Goal: Task Accomplishment & Management: Manage account settings

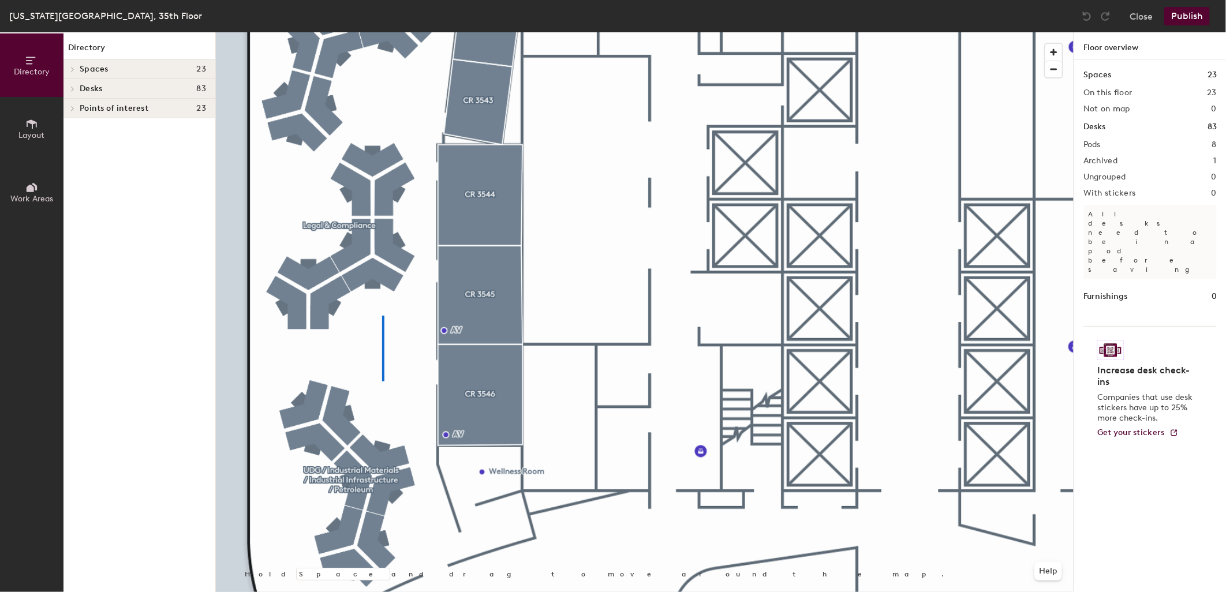
click at [381, 32] on div at bounding box center [645, 32] width 858 height 0
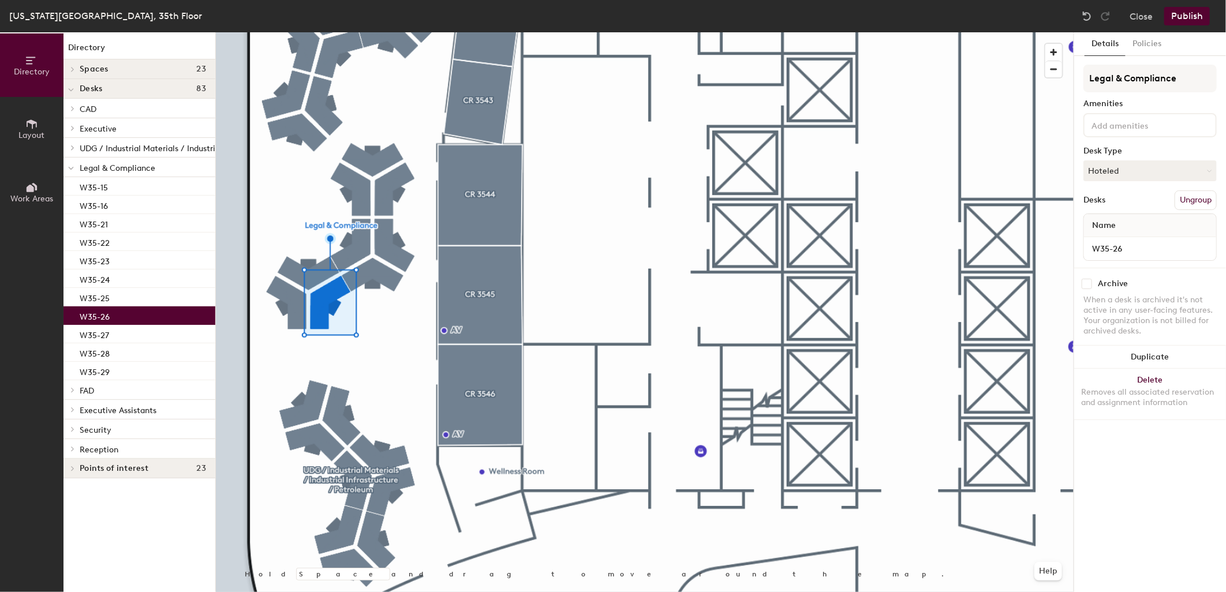
click at [1087, 279] on input "checkbox" at bounding box center [1086, 284] width 10 height 10
checkbox input "true"
click at [1178, 16] on button "Publish" at bounding box center [1187, 16] width 46 height 18
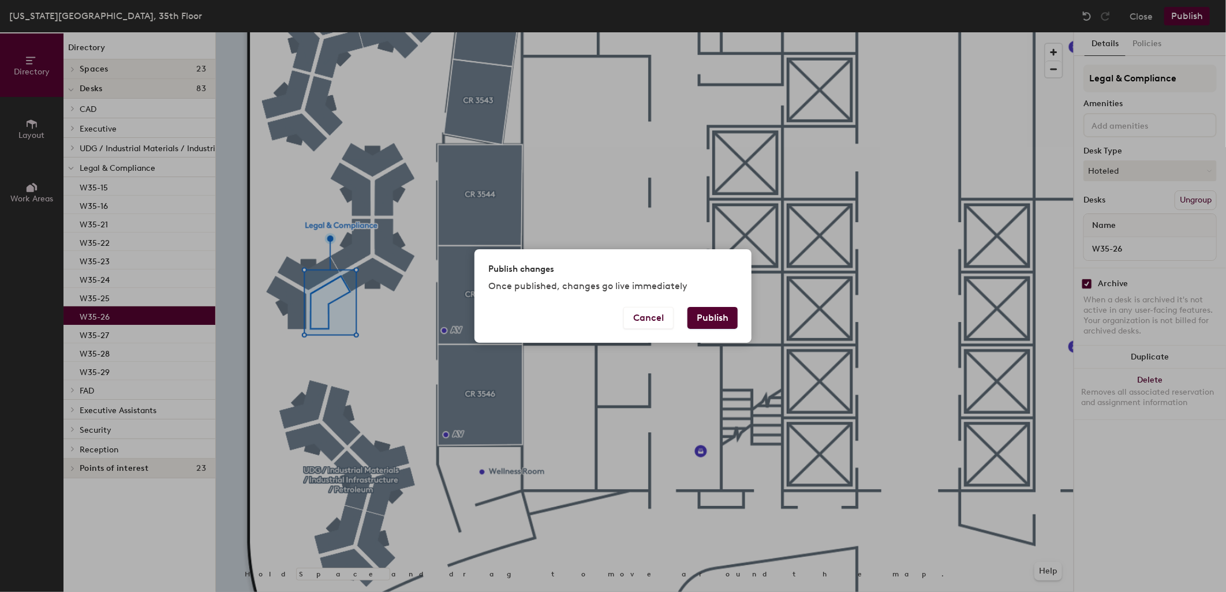
drag, startPoint x: 728, startPoint y: 315, endPoint x: 159, endPoint y: 178, distance: 585.9
click at [728, 315] on button "Publish" at bounding box center [712, 318] width 50 height 22
